Goal: Find specific page/section: Find specific page/section

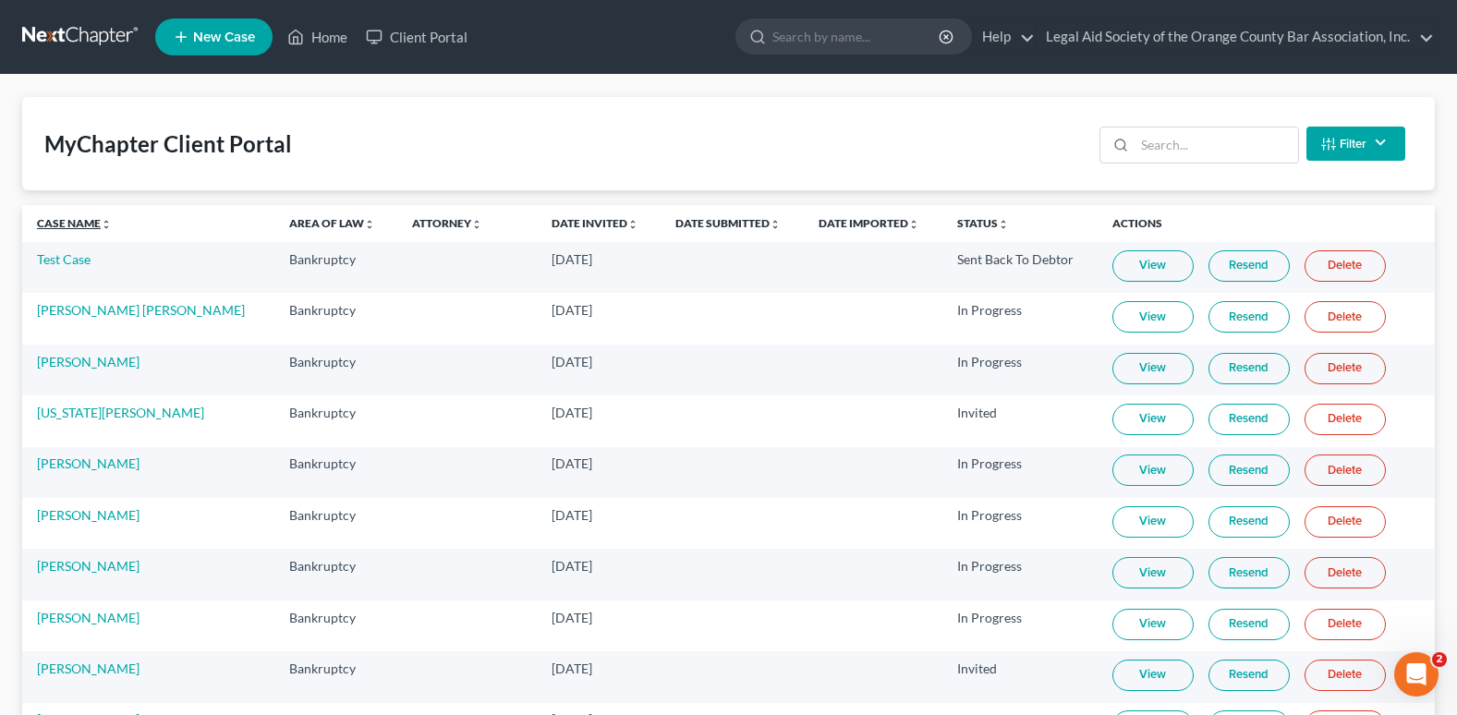
click at [59, 220] on link "Case Name unfold_more expand_more expand_less" at bounding box center [74, 223] width 75 height 14
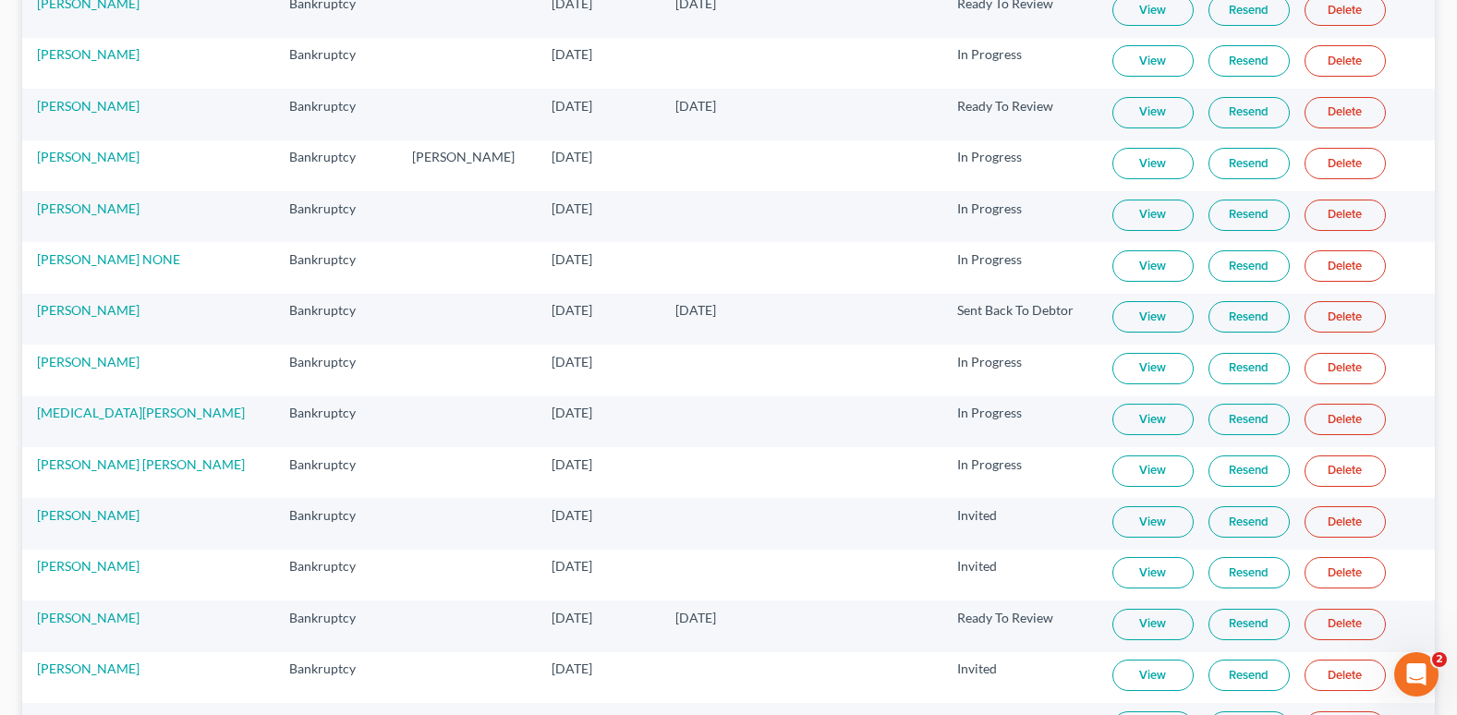
scroll to position [1293, 0]
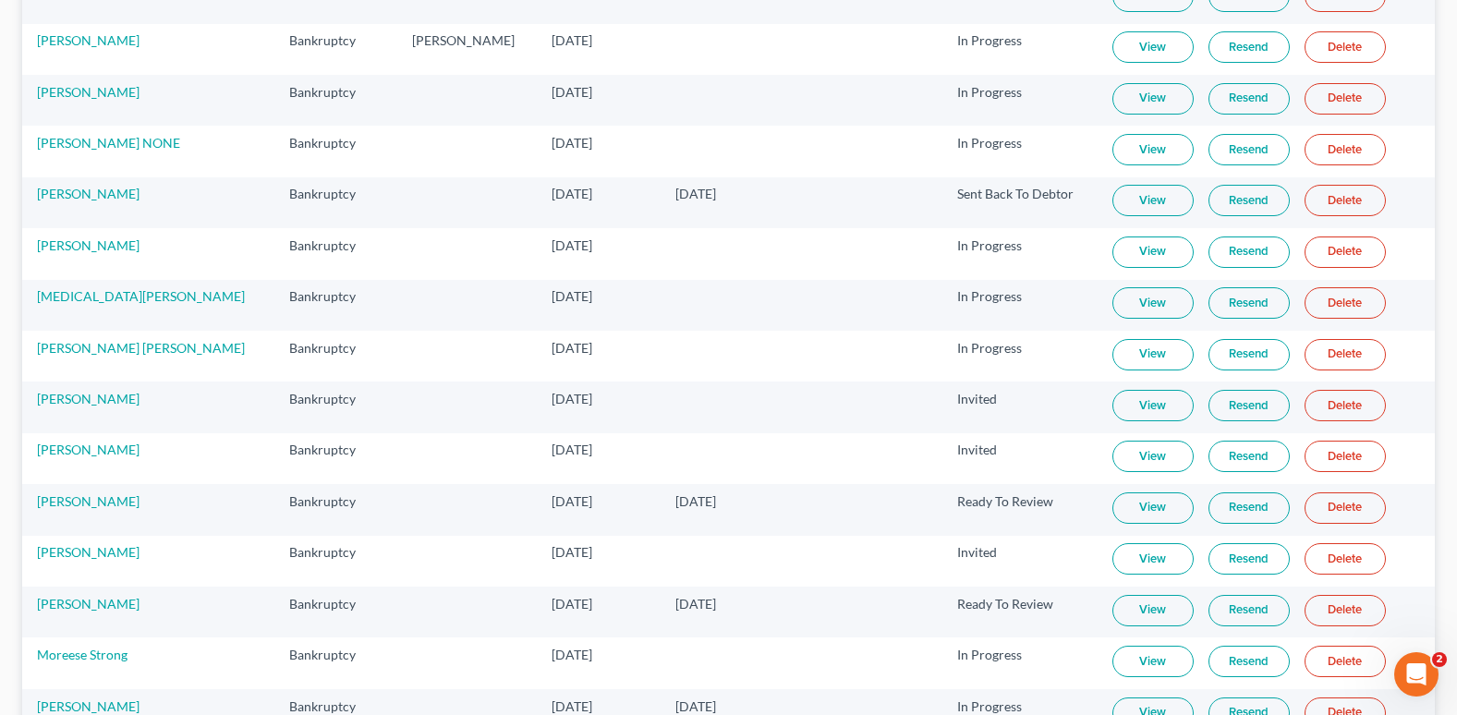
click at [633, 272] on link "View" at bounding box center [1152, 610] width 81 height 31
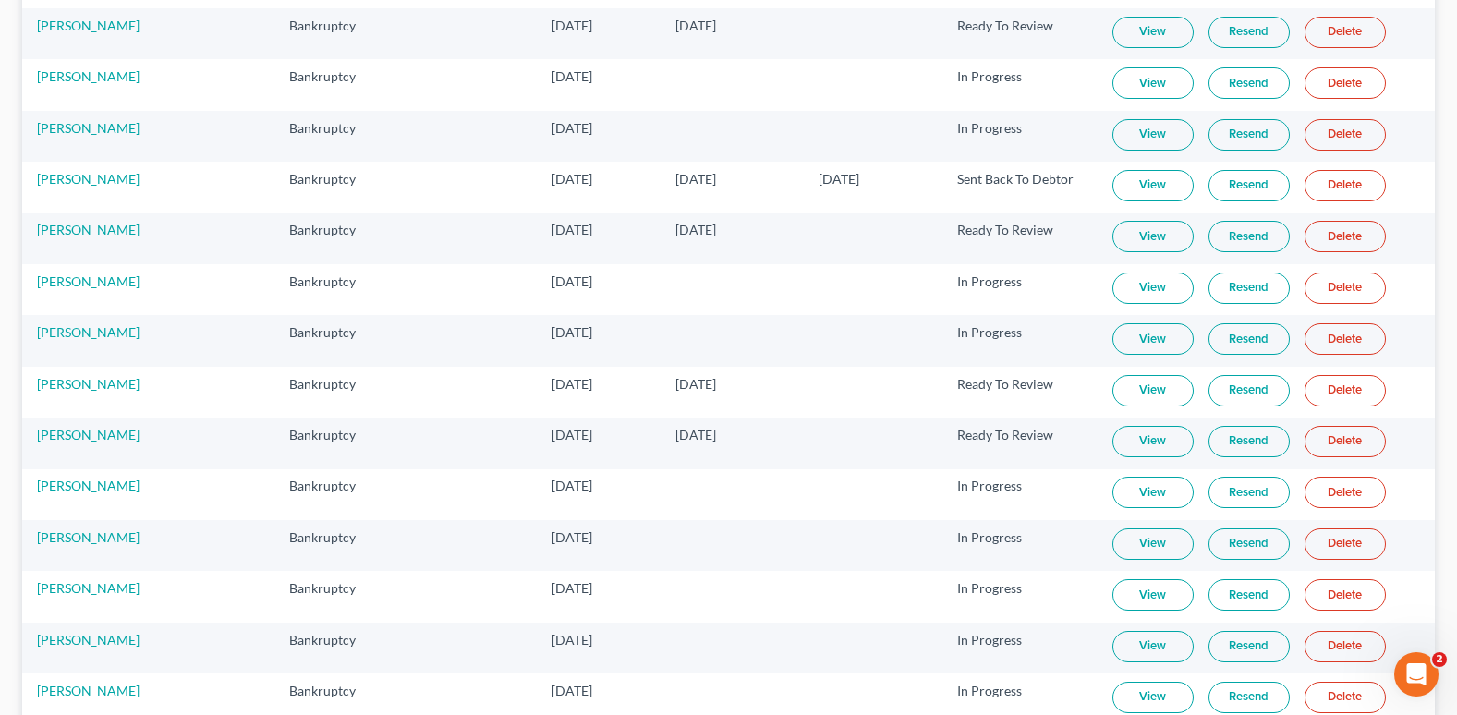
scroll to position [0, 0]
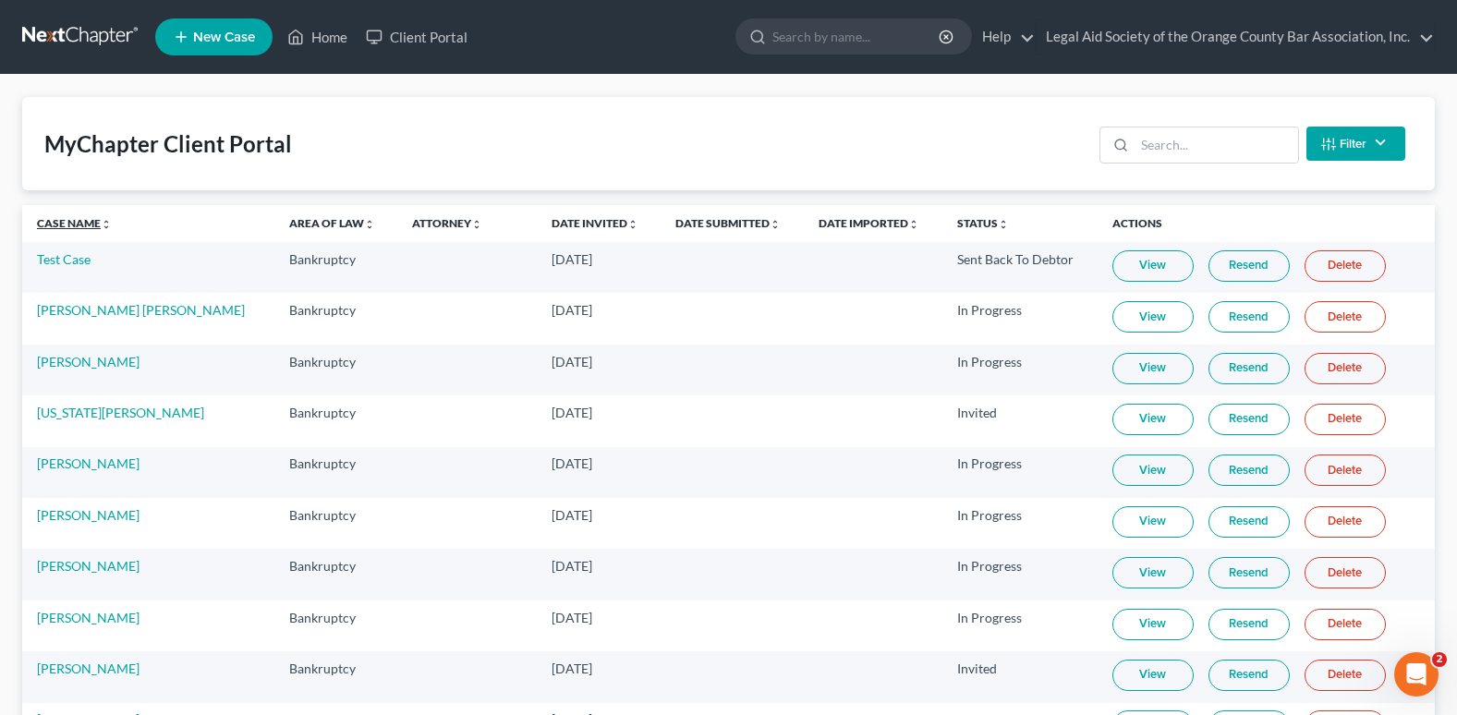
click at [65, 221] on link "Case Name unfold_more expand_more expand_less" at bounding box center [74, 223] width 75 height 14
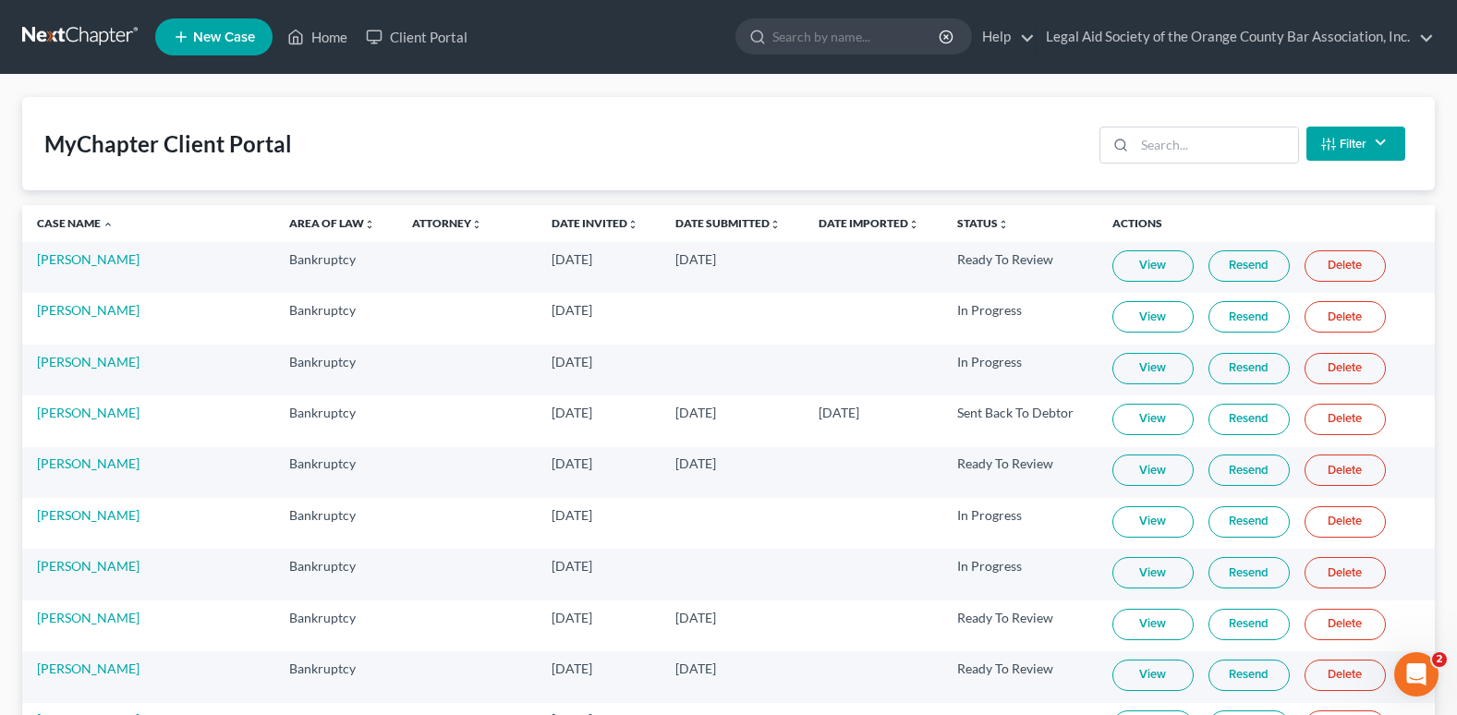
click at [1112, 468] on link "View" at bounding box center [1152, 469] width 81 height 31
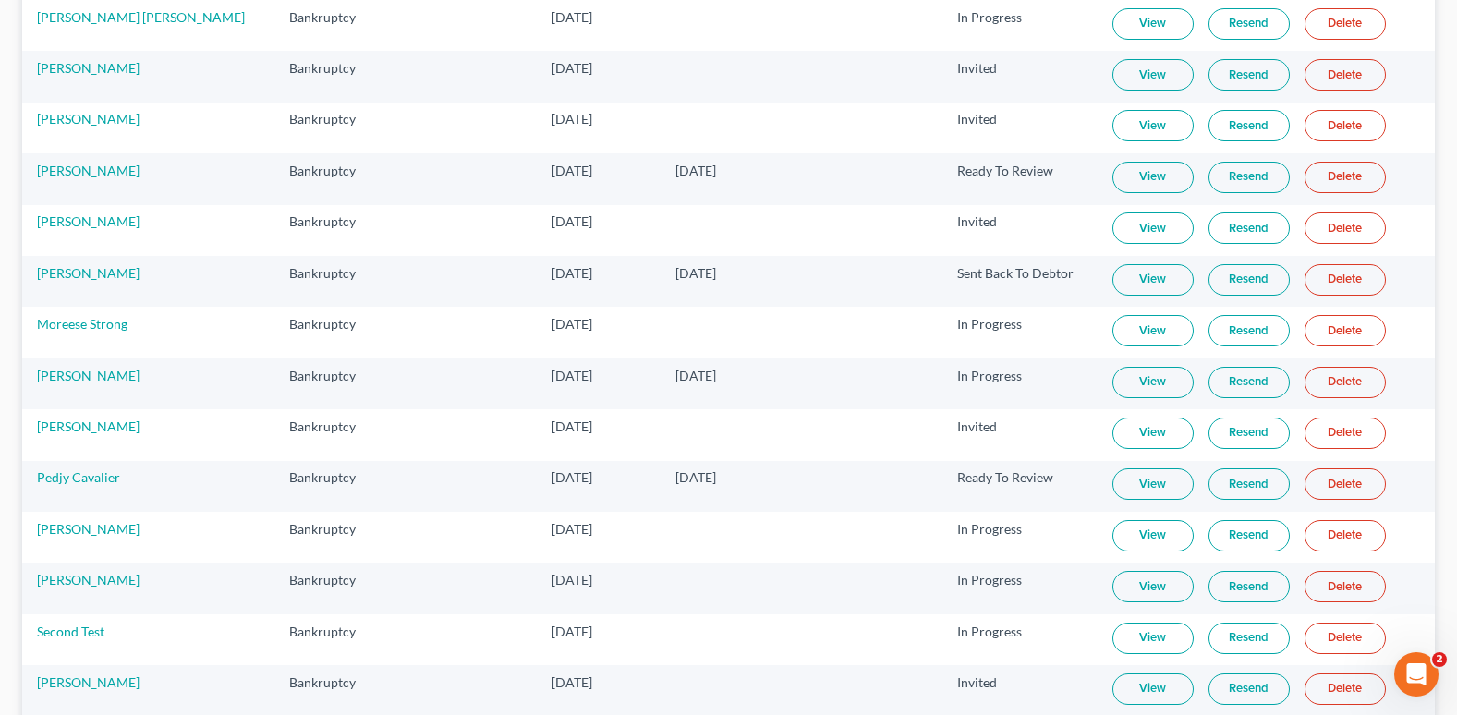
scroll to position [1663, 0]
